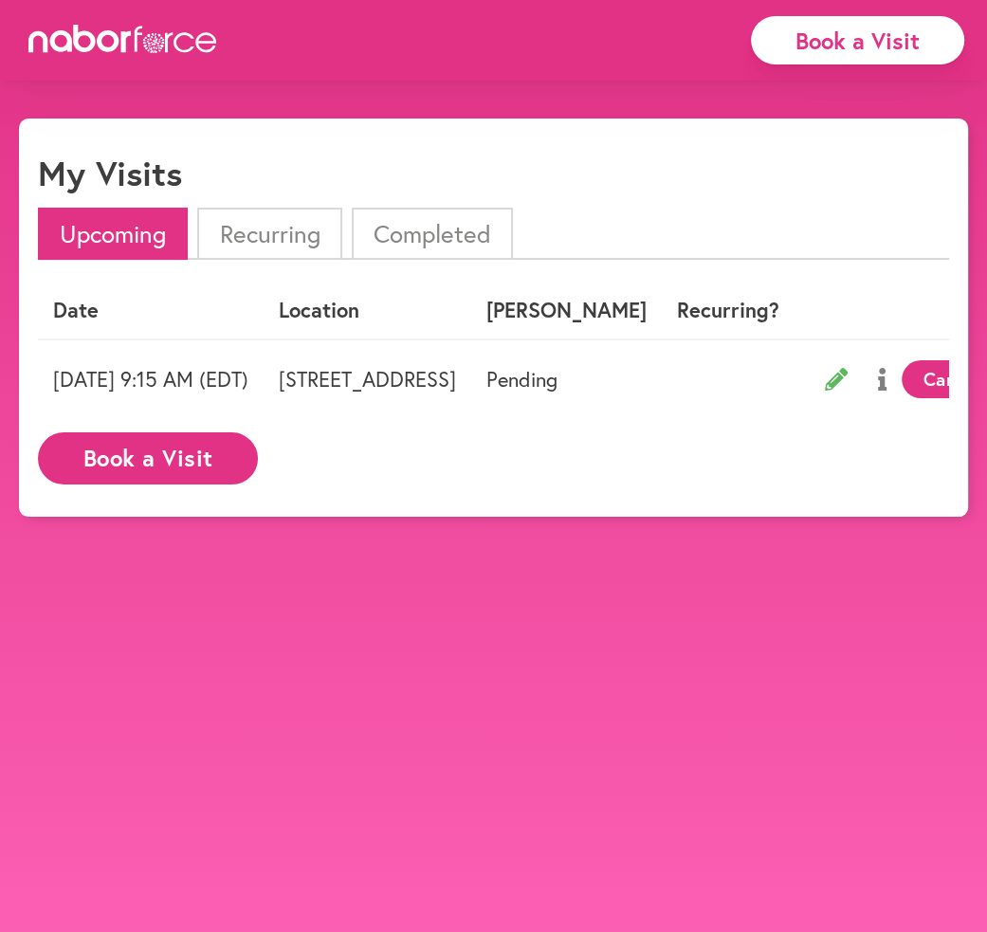
click at [290, 226] on li "Recurring" at bounding box center [269, 234] width 144 height 52
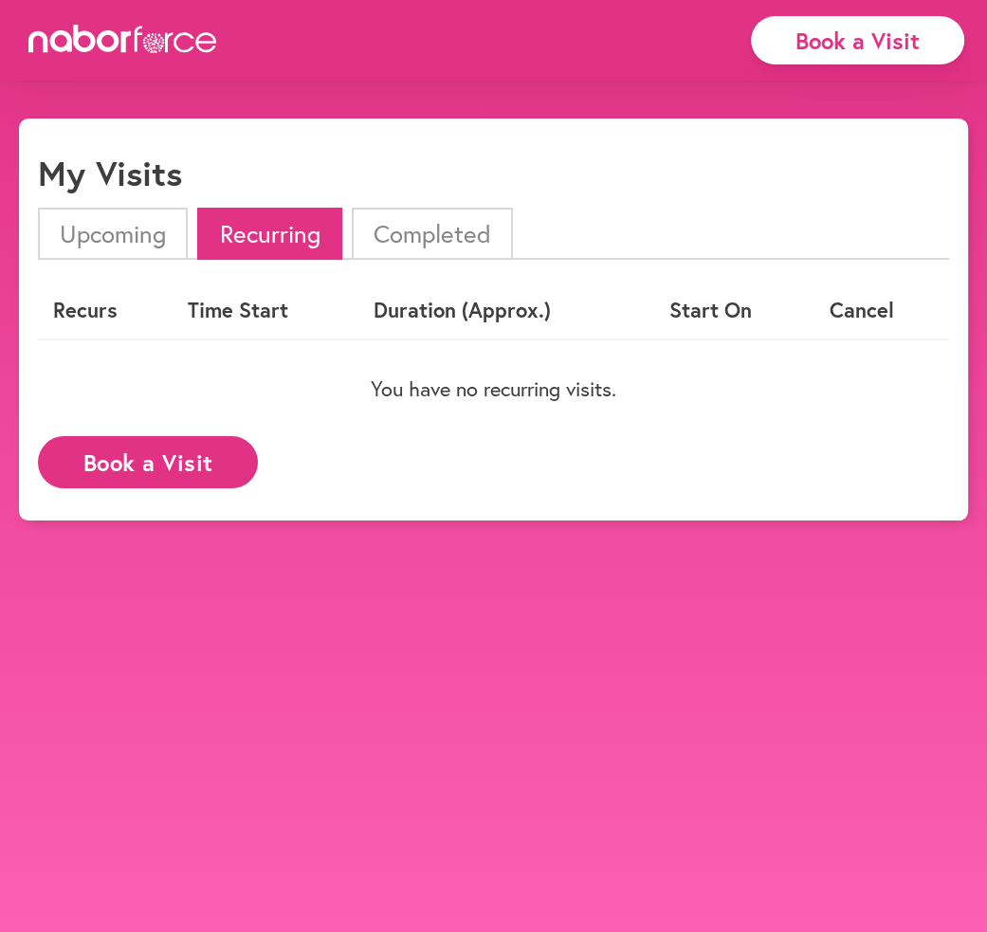
click at [478, 227] on li "Completed" at bounding box center [432, 234] width 161 height 52
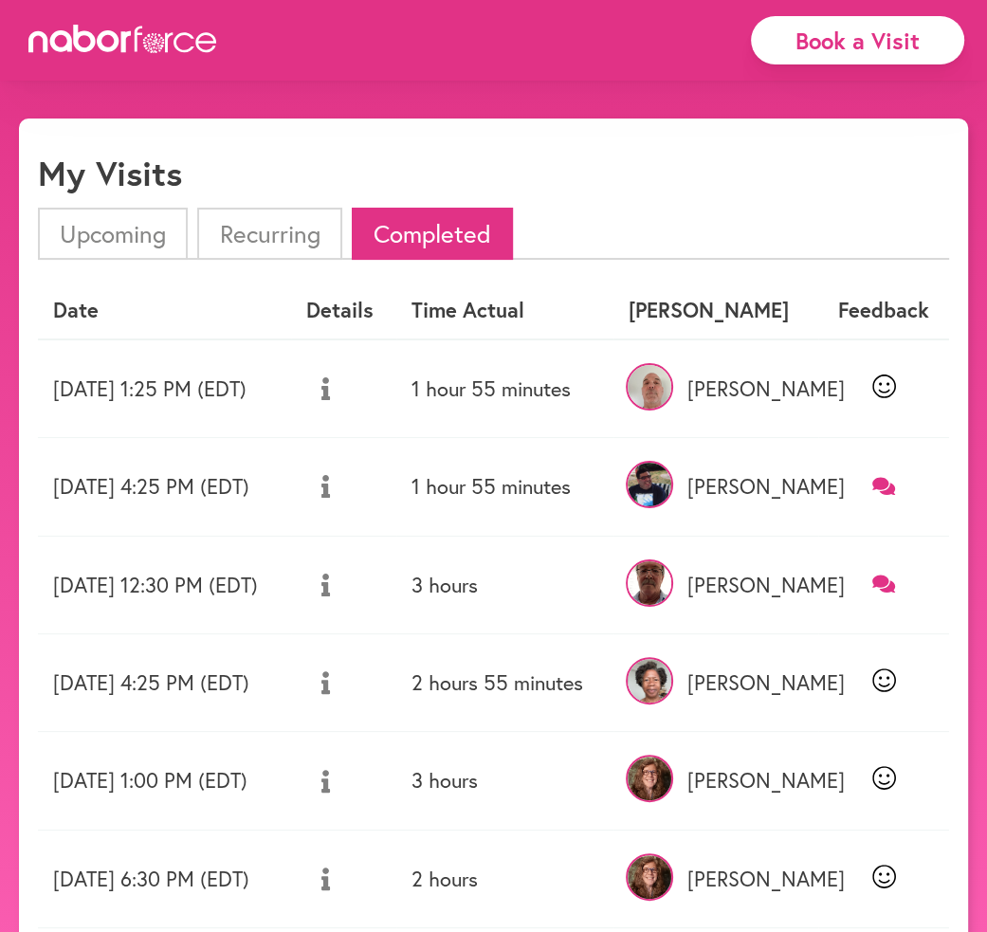
click at [118, 238] on li "Upcoming" at bounding box center [113, 234] width 150 height 52
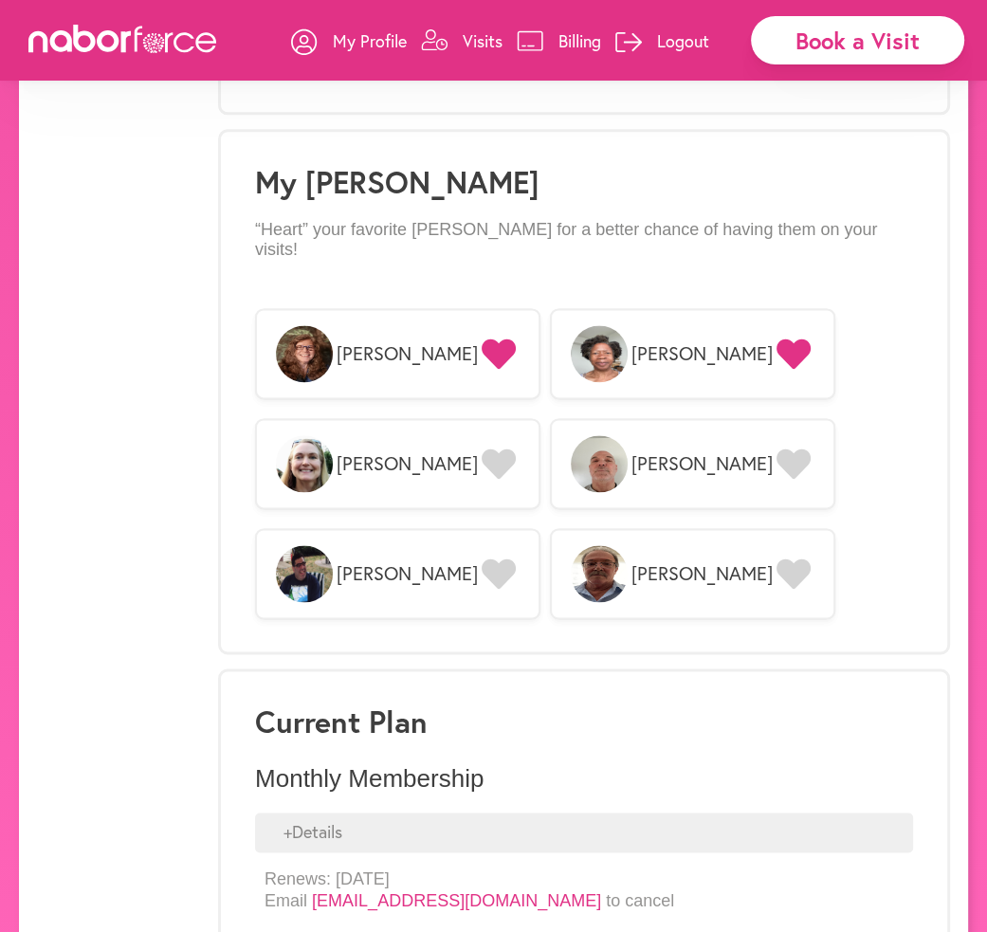
scroll to position [1618, 0]
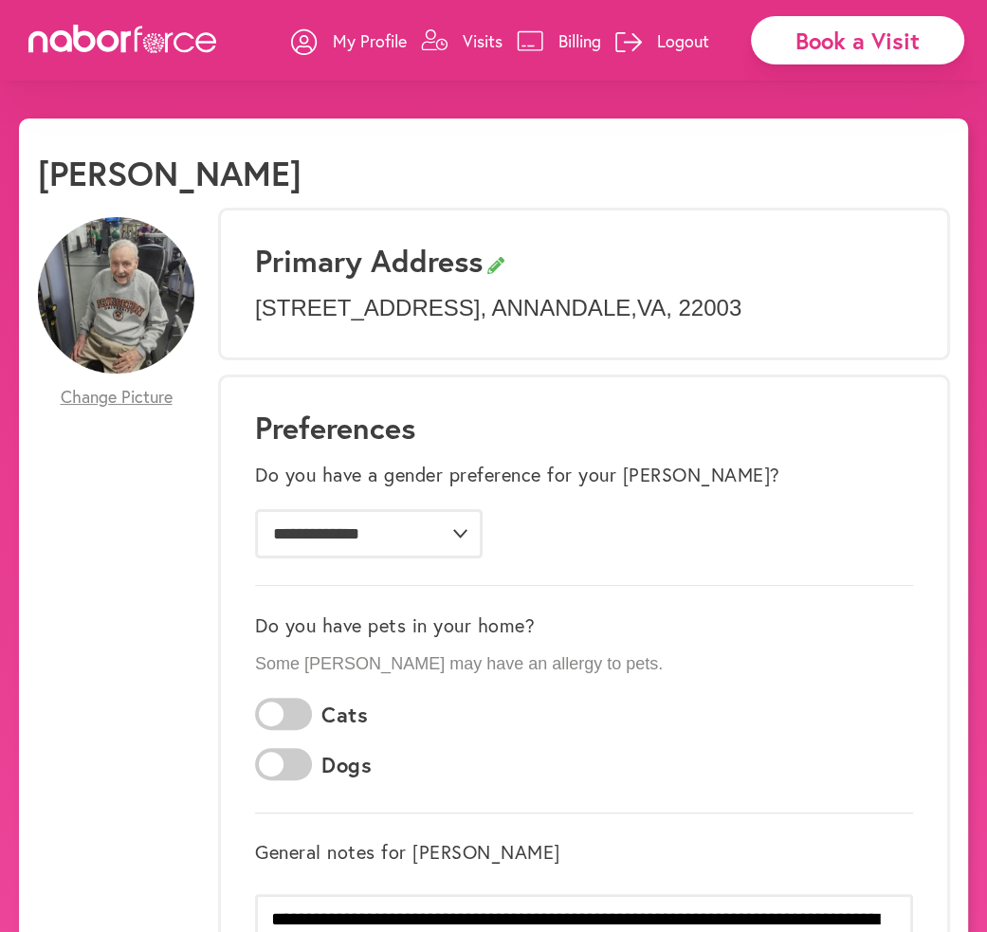
click at [471, 44] on p "Visits" at bounding box center [483, 40] width 40 height 23
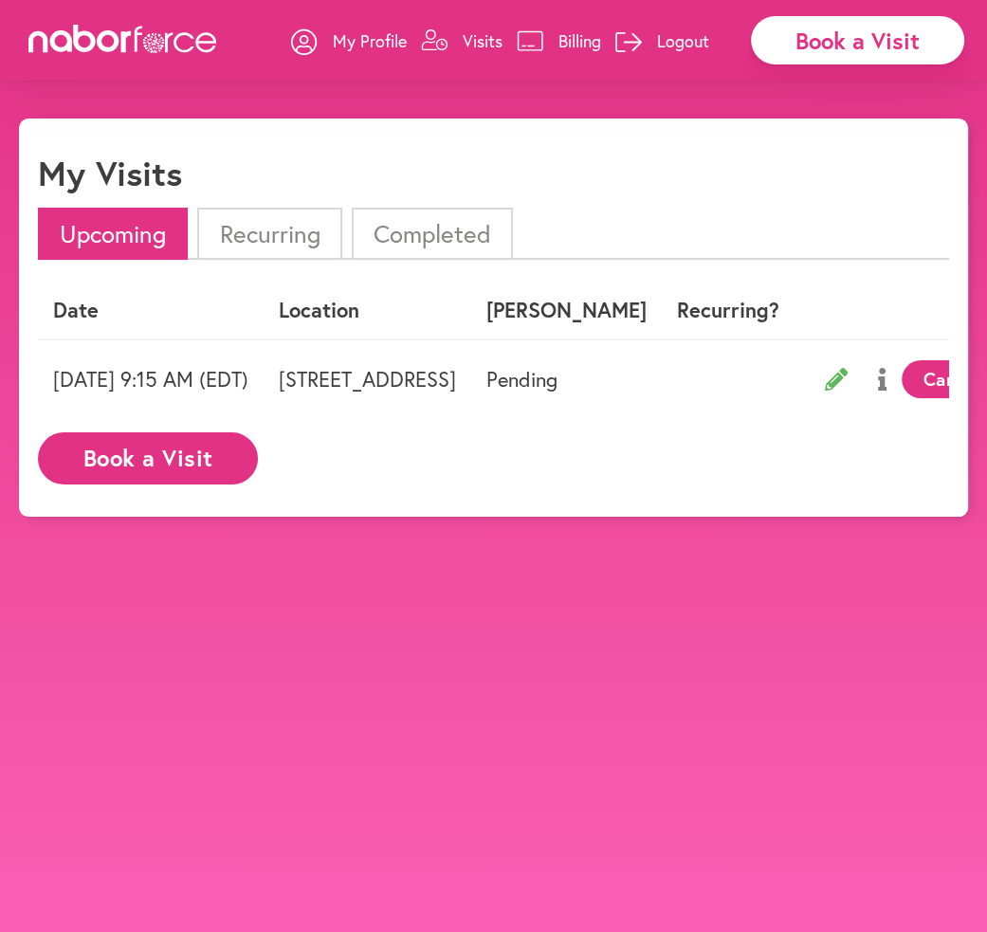
click at [428, 247] on li "Completed" at bounding box center [432, 234] width 161 height 52
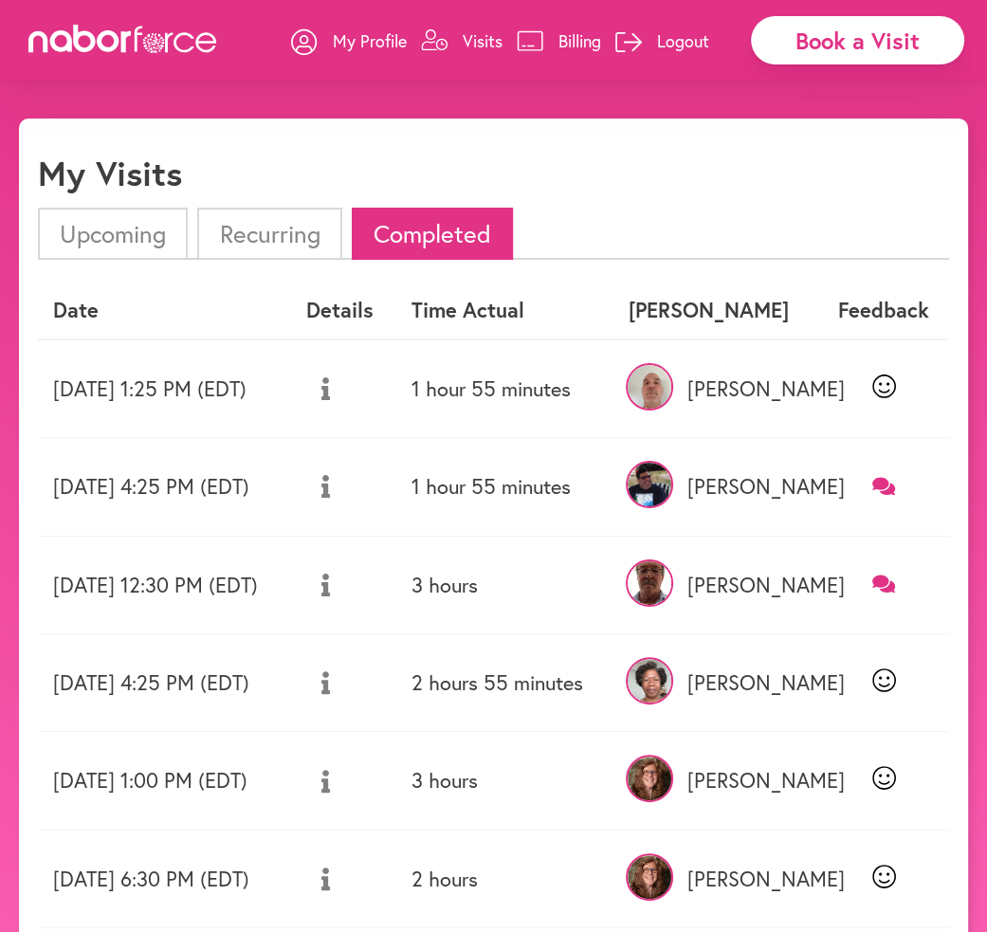
click at [485, 42] on p "Visits" at bounding box center [483, 40] width 40 height 23
click at [129, 234] on li "Upcoming" at bounding box center [113, 234] width 150 height 52
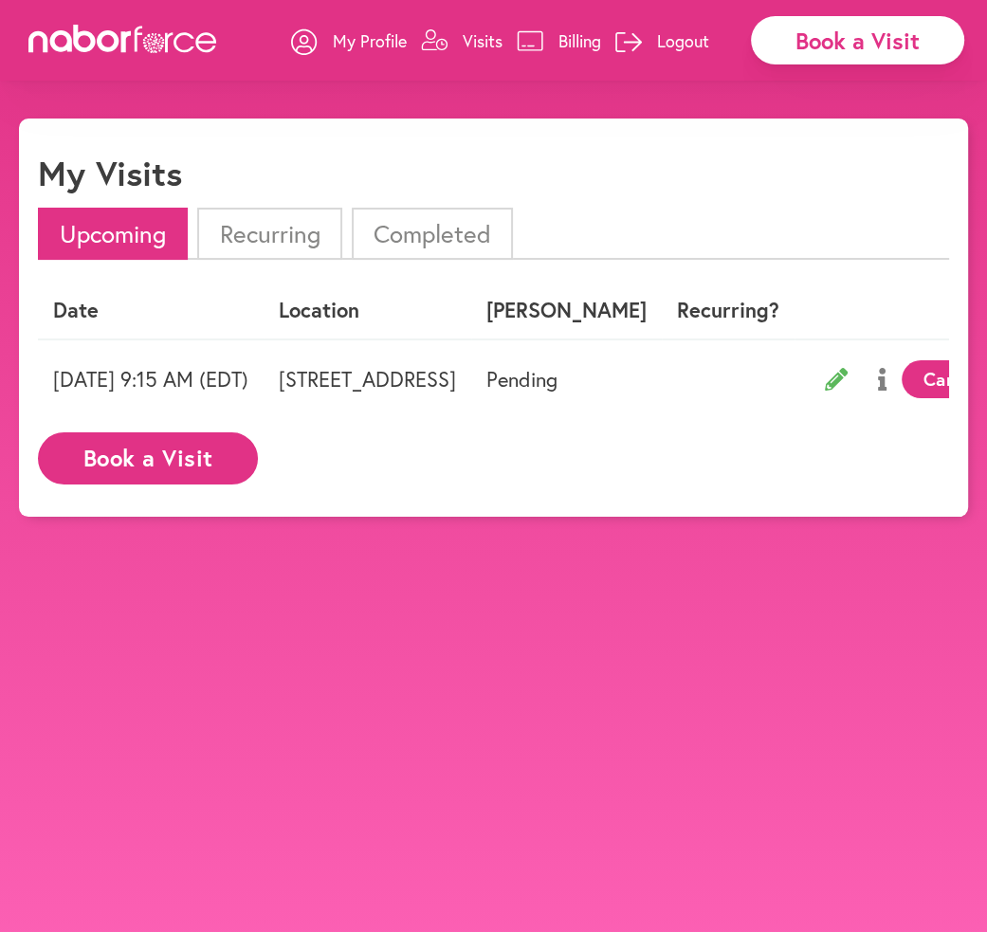
click at [471, 381] on td "[STREET_ADDRESS]" at bounding box center [368, 378] width 208 height 79
click at [365, 41] on p "My Profile" at bounding box center [370, 40] width 74 height 23
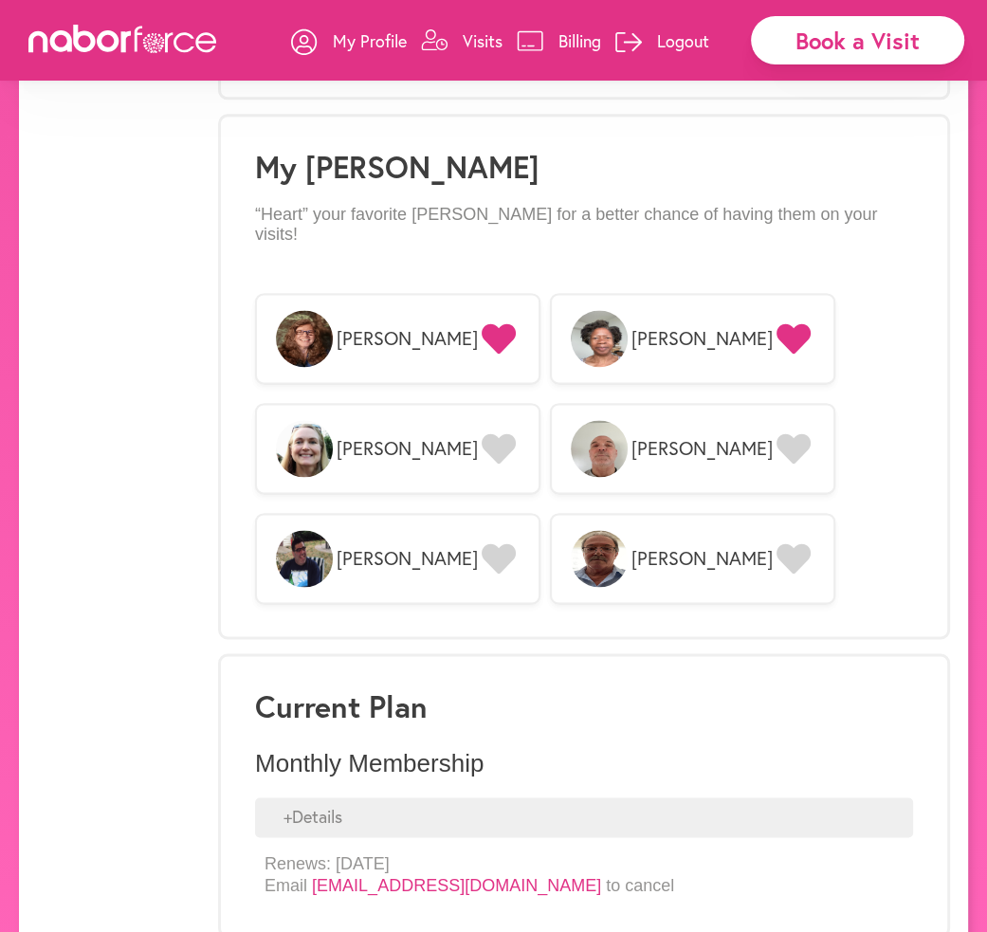
scroll to position [1618, 0]
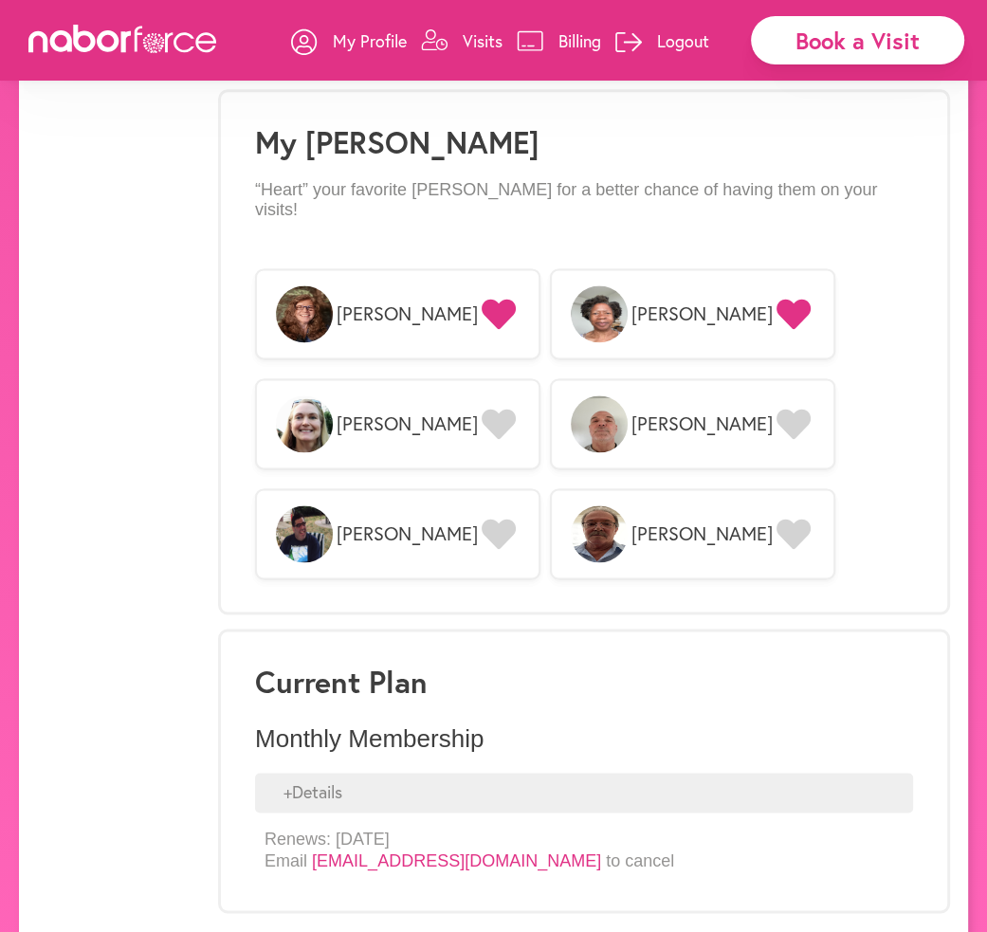
click at [485, 34] on p "Visits" at bounding box center [483, 40] width 40 height 23
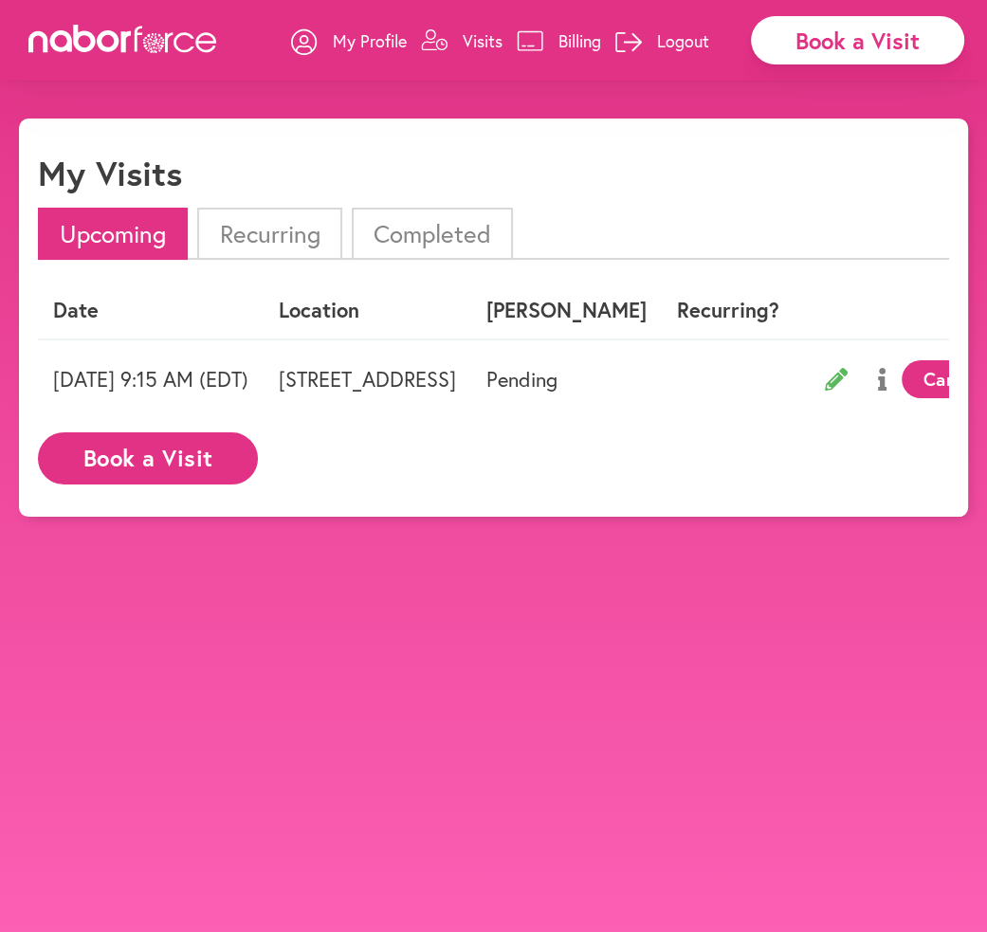
click at [119, 235] on li "Upcoming" at bounding box center [113, 234] width 150 height 52
click at [185, 367] on td "[DATE] 9:15 AM (EDT)" at bounding box center [151, 378] width 226 height 79
click at [487, 47] on p "Visits" at bounding box center [483, 40] width 40 height 23
click at [482, 30] on p "Visits" at bounding box center [483, 40] width 40 height 23
click at [581, 47] on p "Billing" at bounding box center [580, 40] width 43 height 23
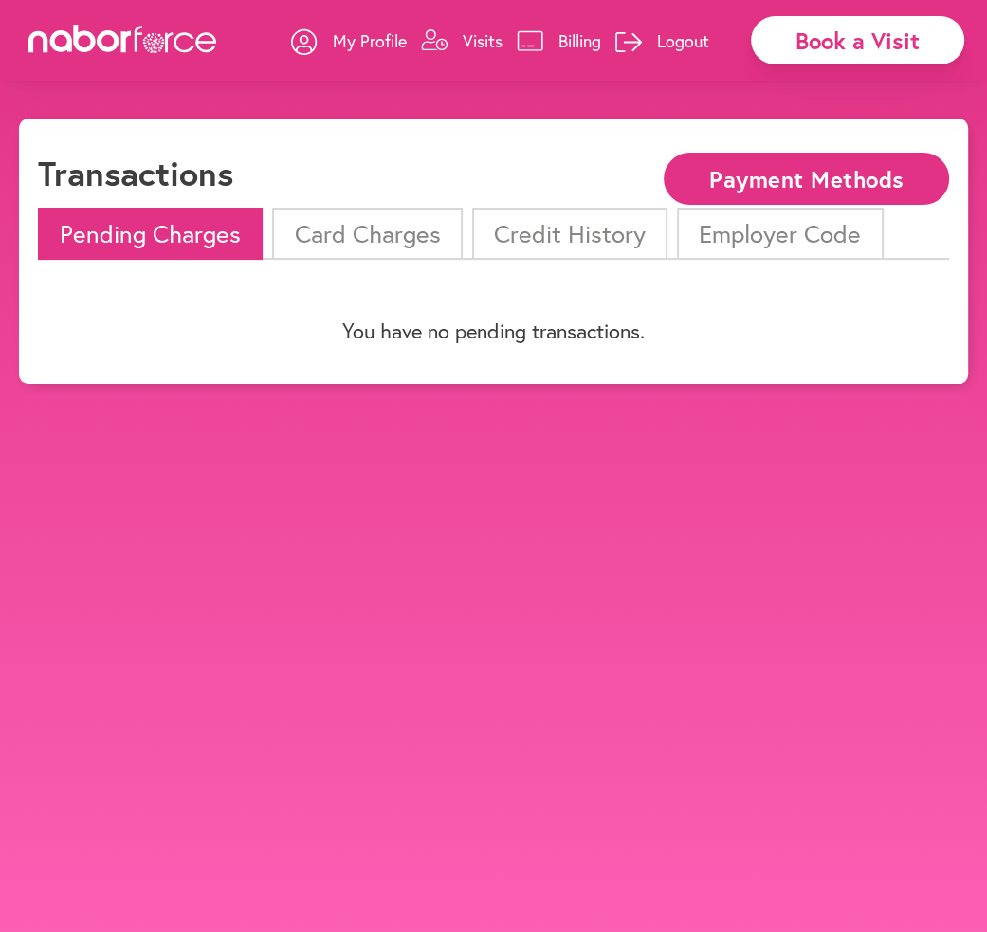
click at [333, 37] on p "My Profile" at bounding box center [370, 40] width 74 height 23
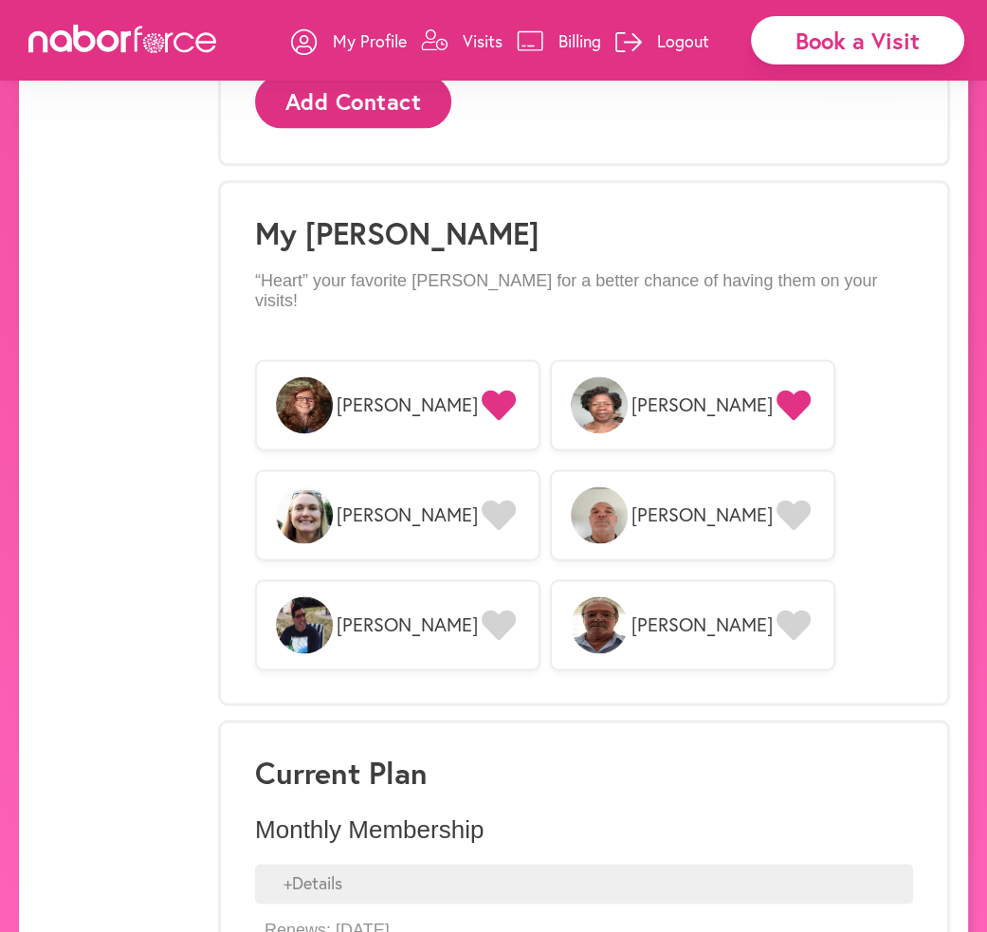
scroll to position [1618, 0]
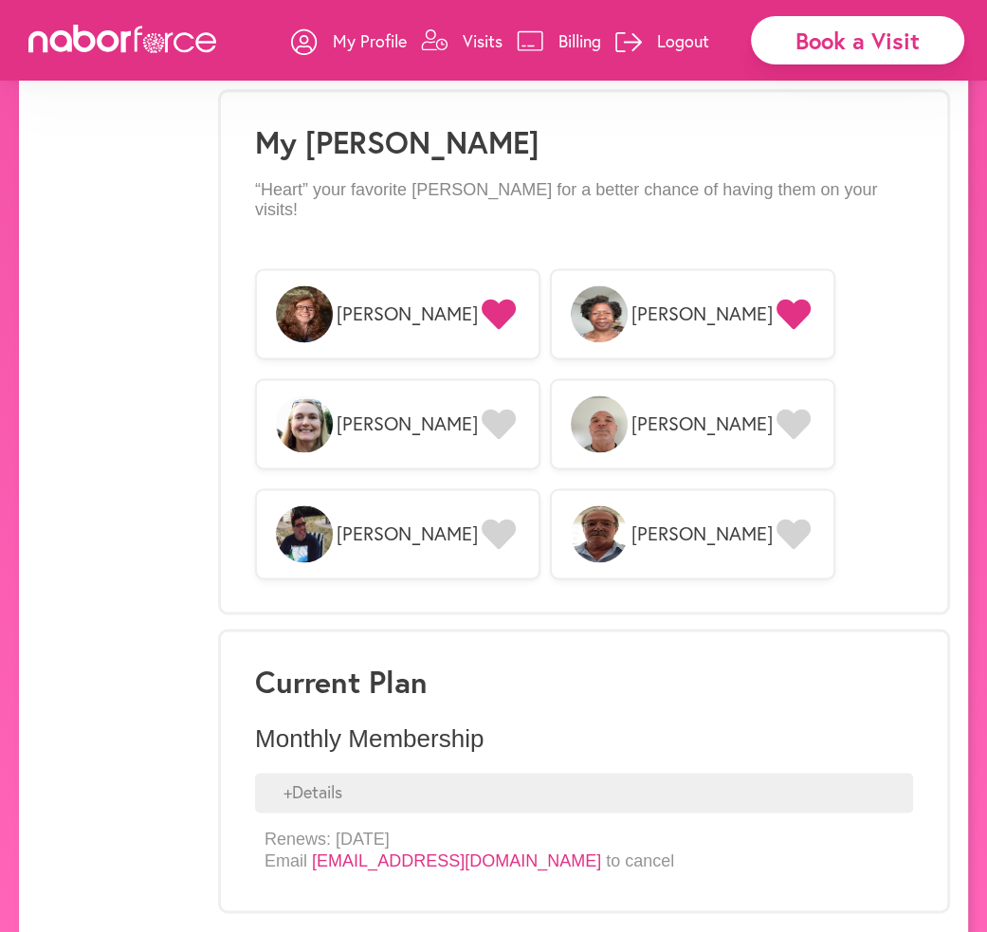
click at [471, 33] on p "Visits" at bounding box center [483, 40] width 40 height 23
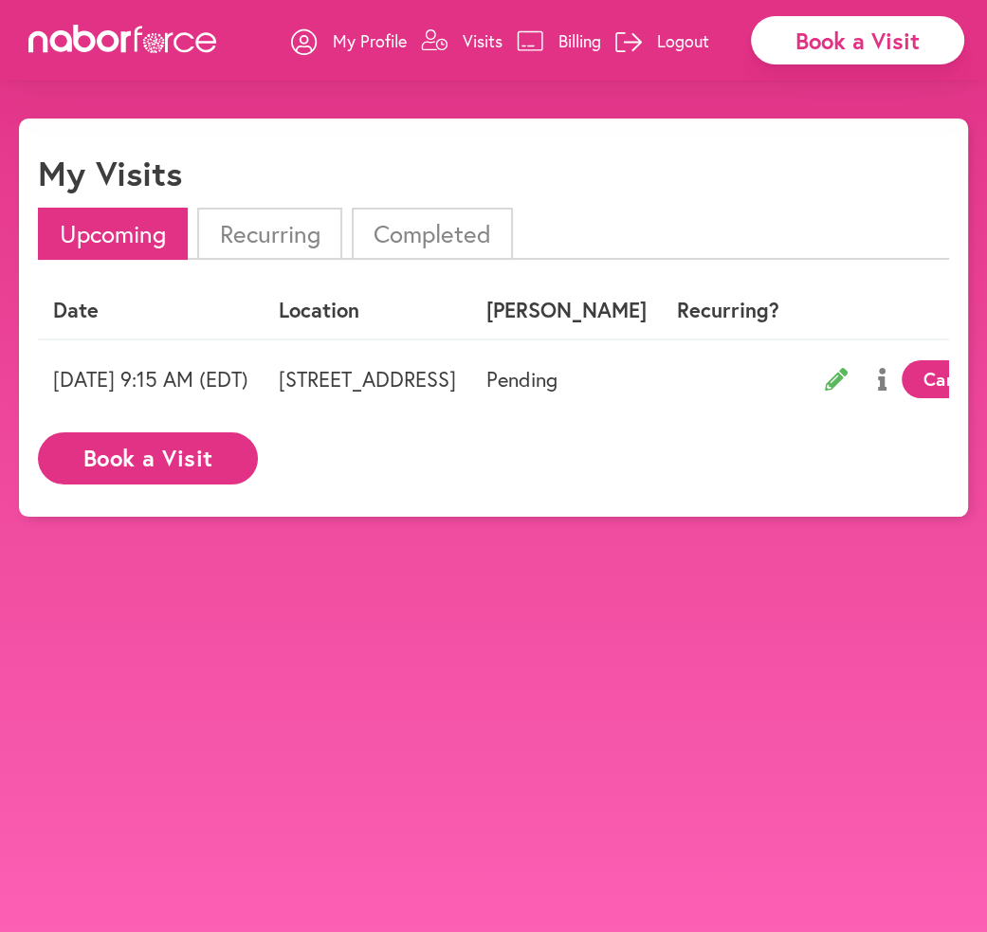
click at [831, 48] on div "Book a Visit" at bounding box center [857, 40] width 213 height 48
click at [686, 45] on p "Logout" at bounding box center [683, 40] width 52 height 23
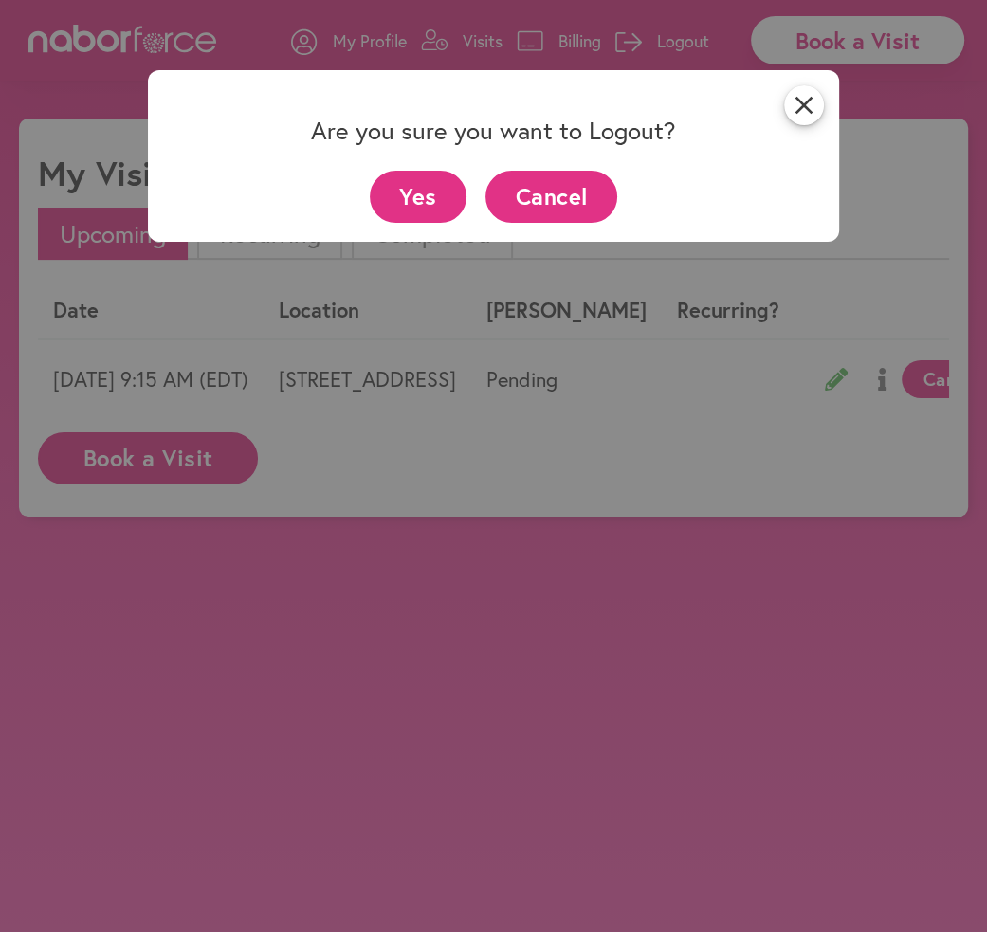
click at [425, 204] on button "Yes" at bounding box center [419, 197] width 98 height 52
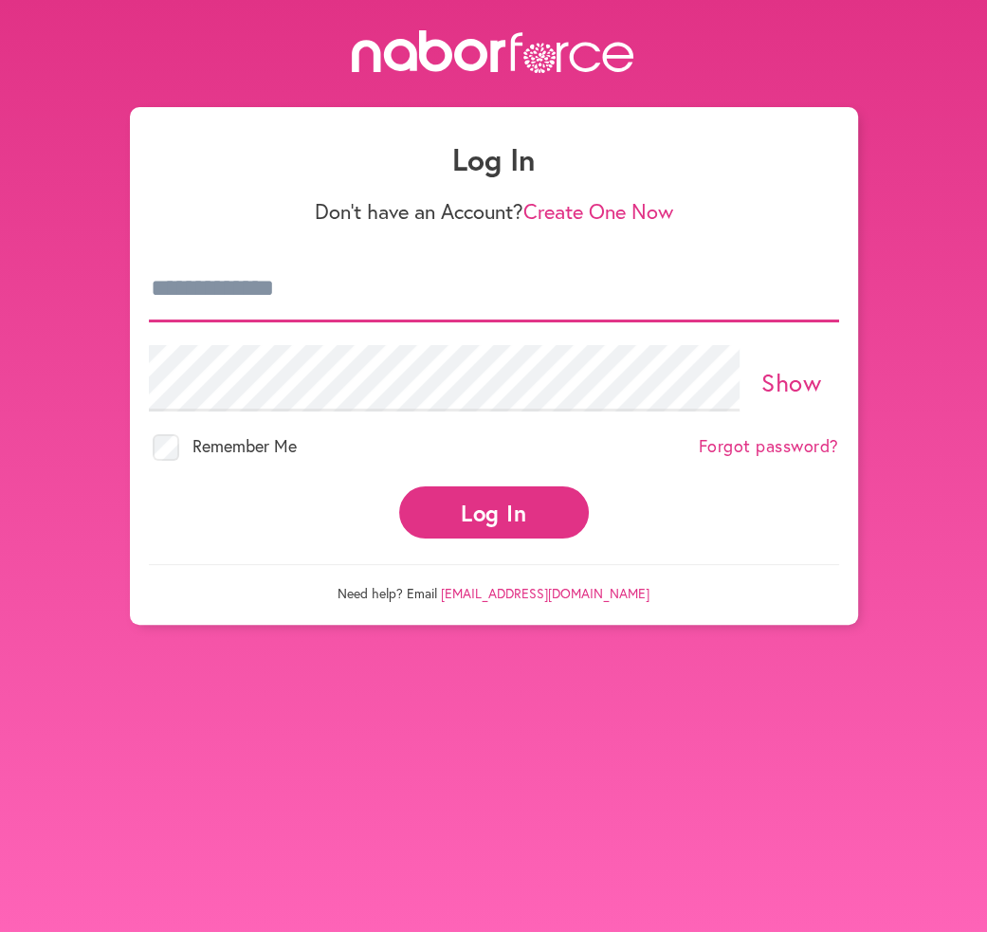
type input "**********"
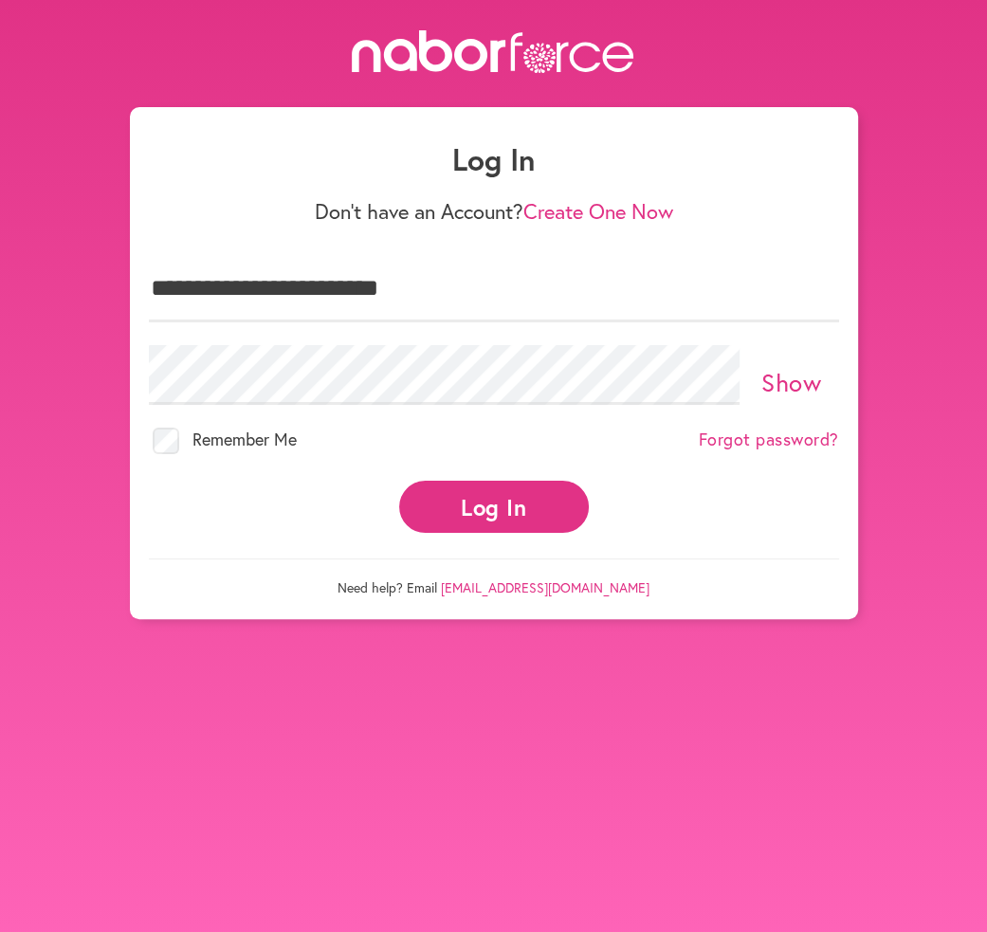
click at [538, 481] on button "Log In" at bounding box center [494, 507] width 190 height 52
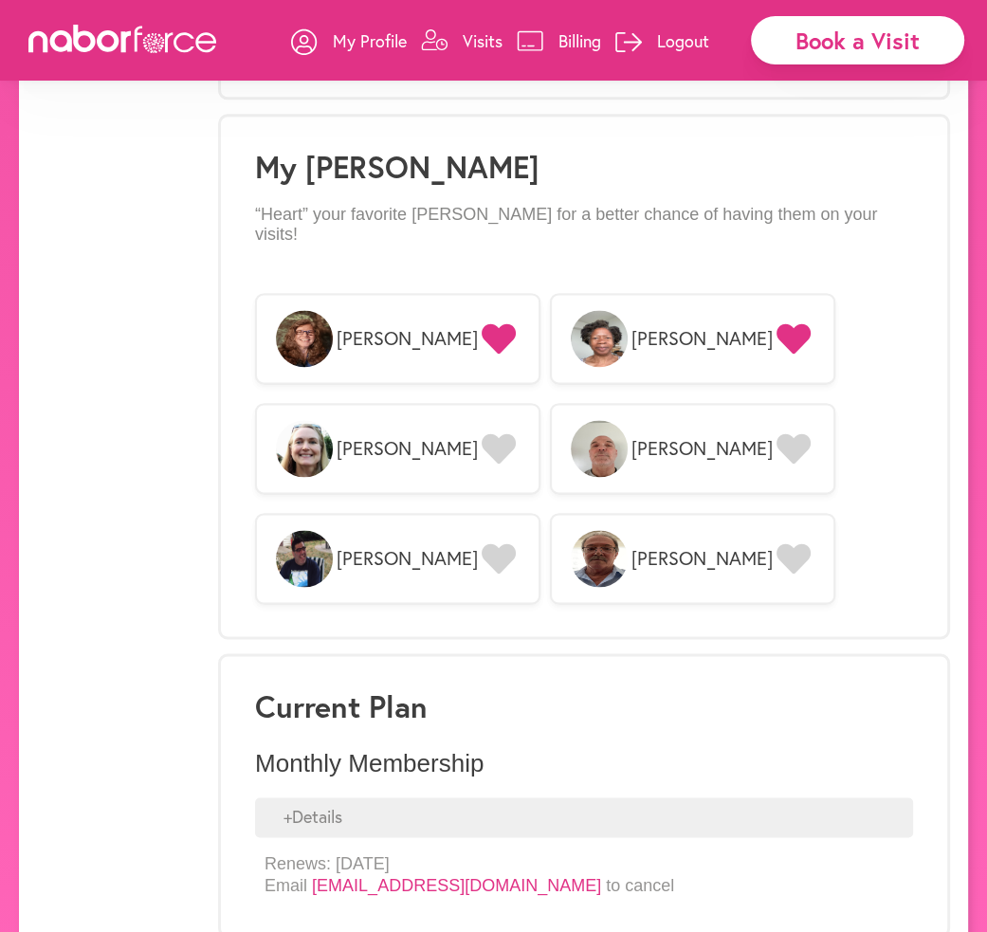
scroll to position [1618, 0]
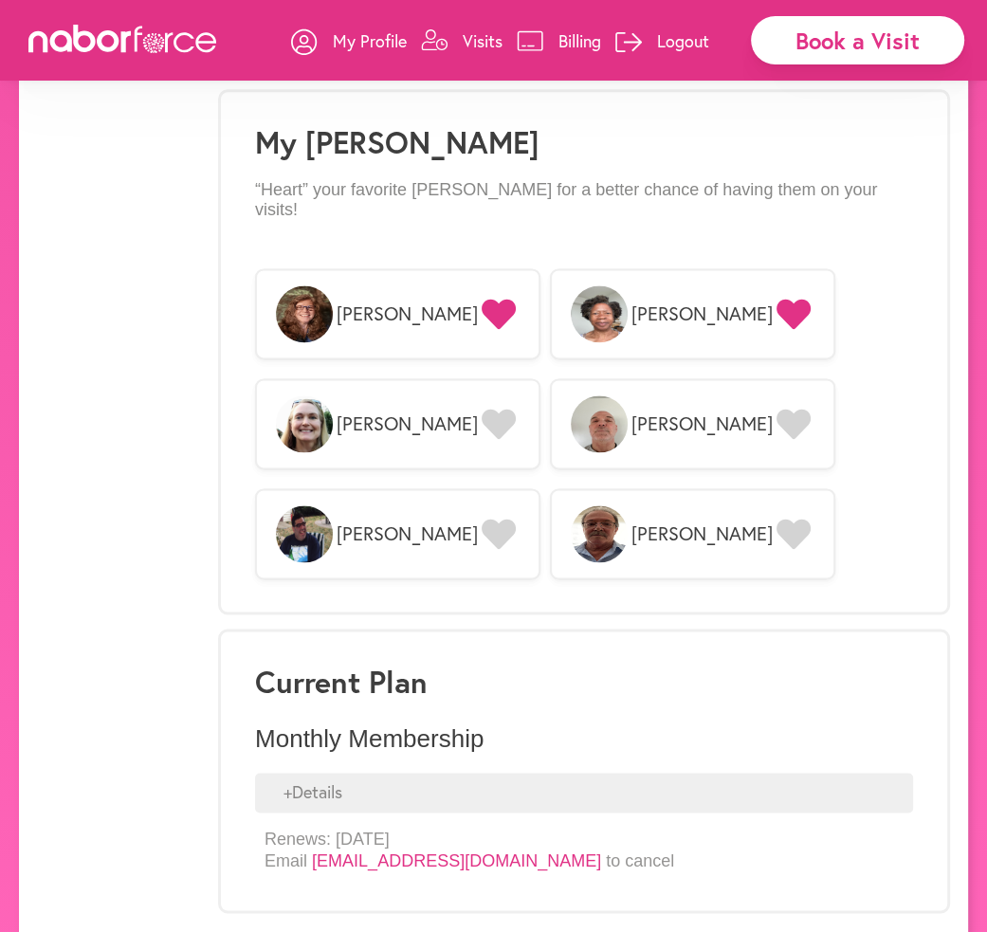
click at [489, 43] on p "Visits" at bounding box center [483, 40] width 40 height 23
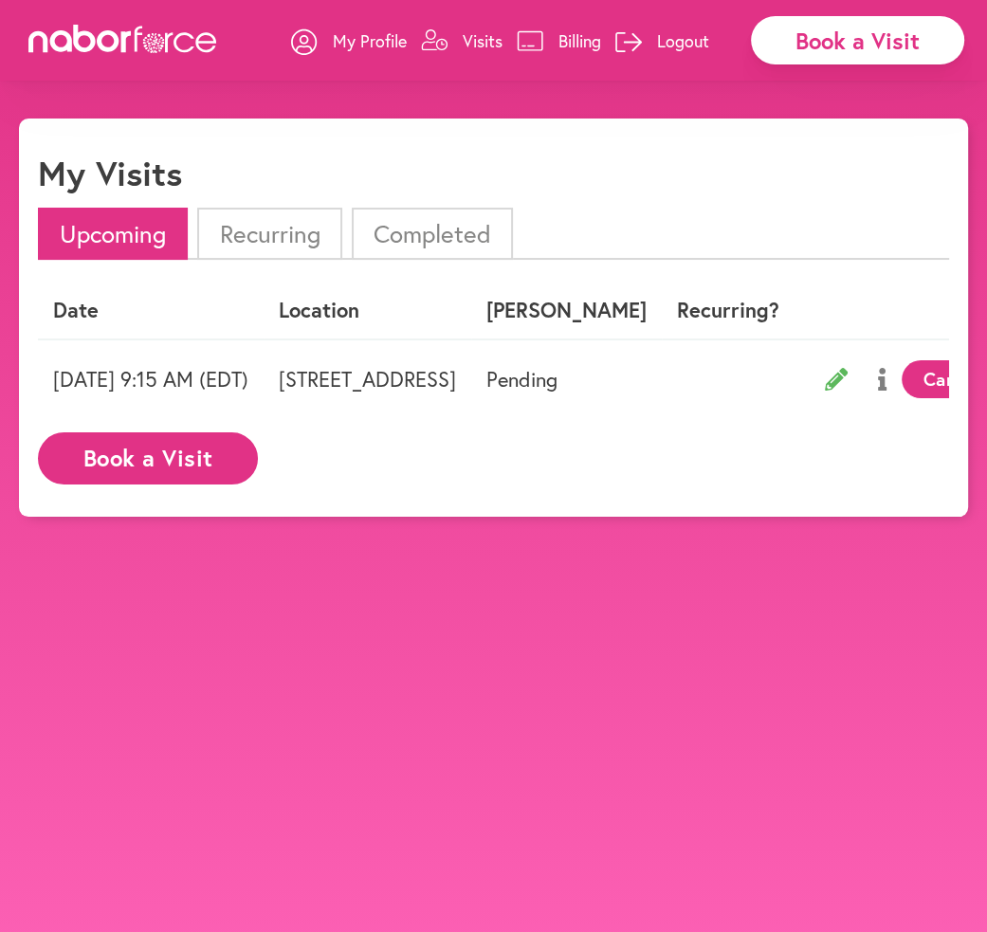
click at [344, 41] on p "My Profile" at bounding box center [370, 40] width 74 height 23
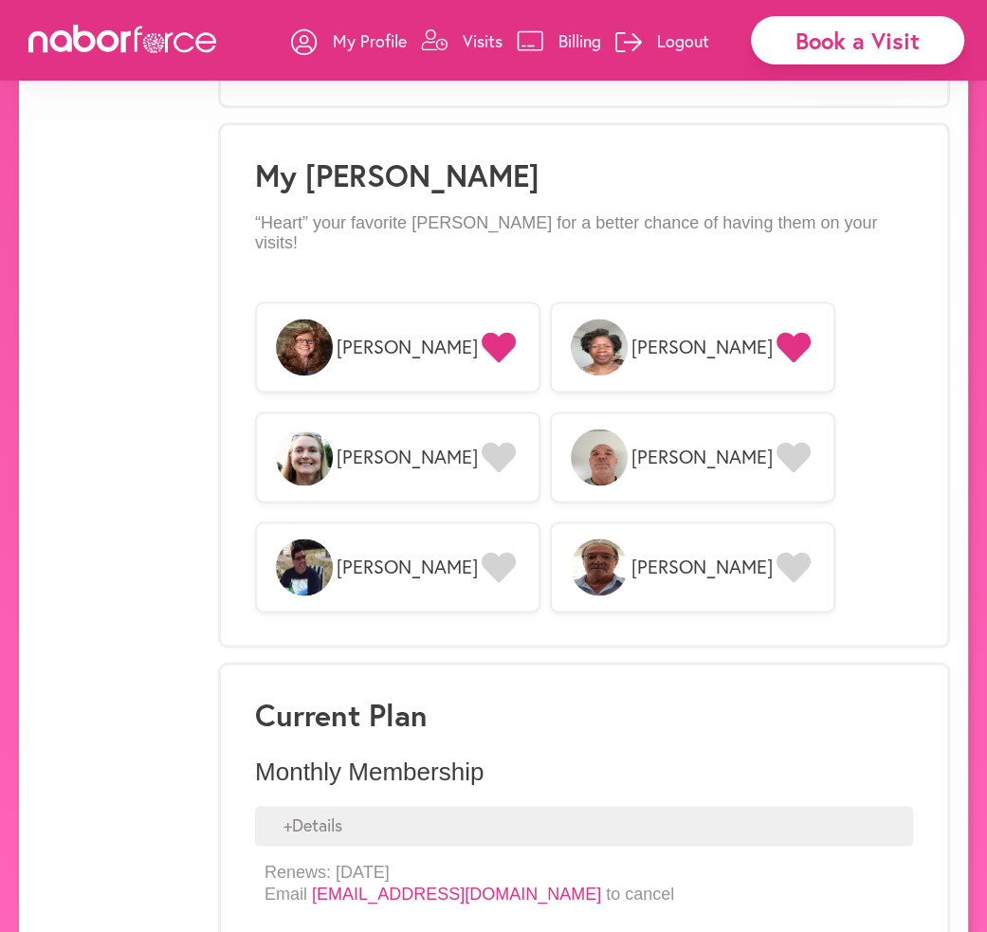
scroll to position [1618, 0]
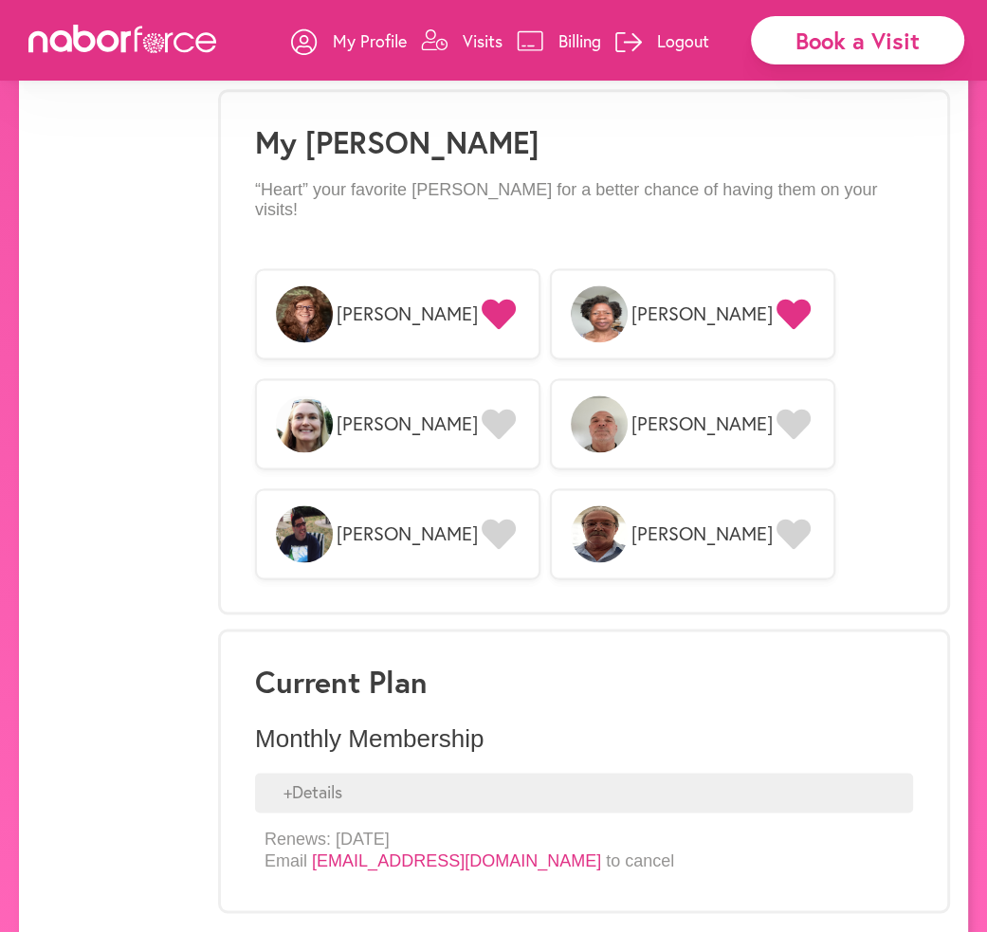
click at [432, 851] on link "support@naborforce.com" at bounding box center [456, 860] width 289 height 19
